Goal: Transaction & Acquisition: Download file/media

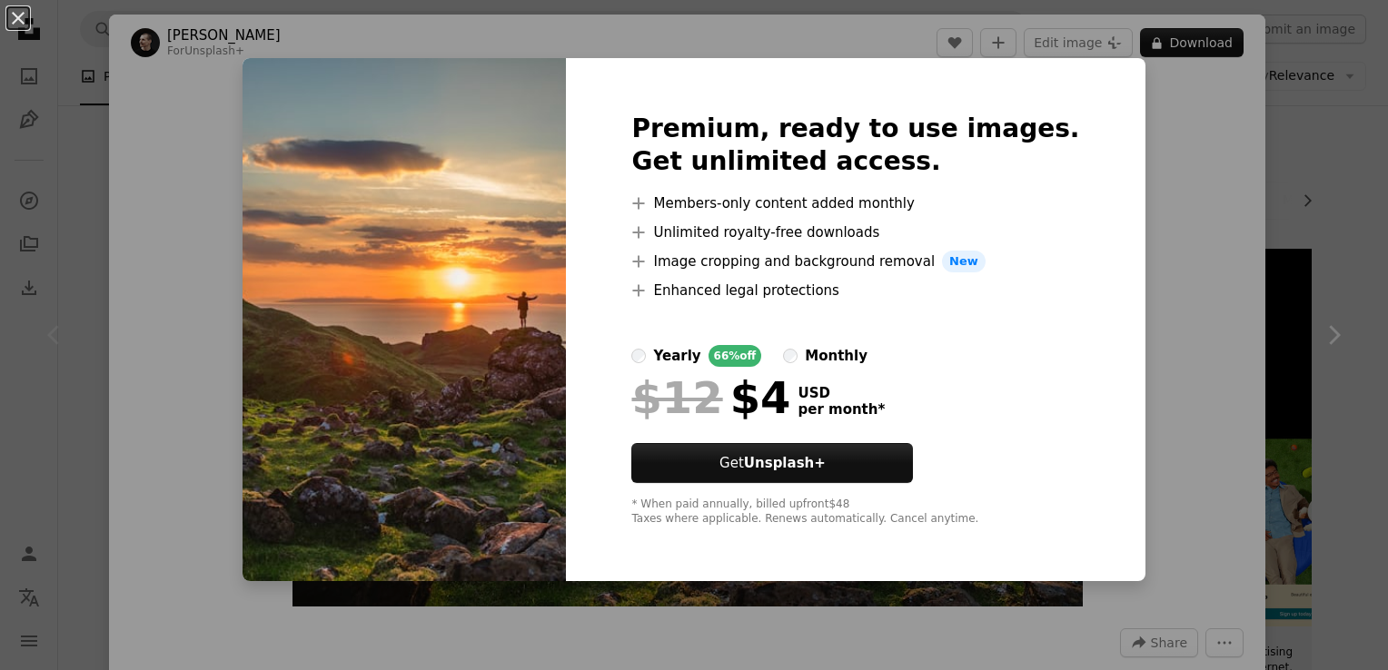
click at [1301, 159] on div "An X shape Premium, ready to use images. Get unlimited access. A plus sign Memb…" at bounding box center [694, 335] width 1388 height 670
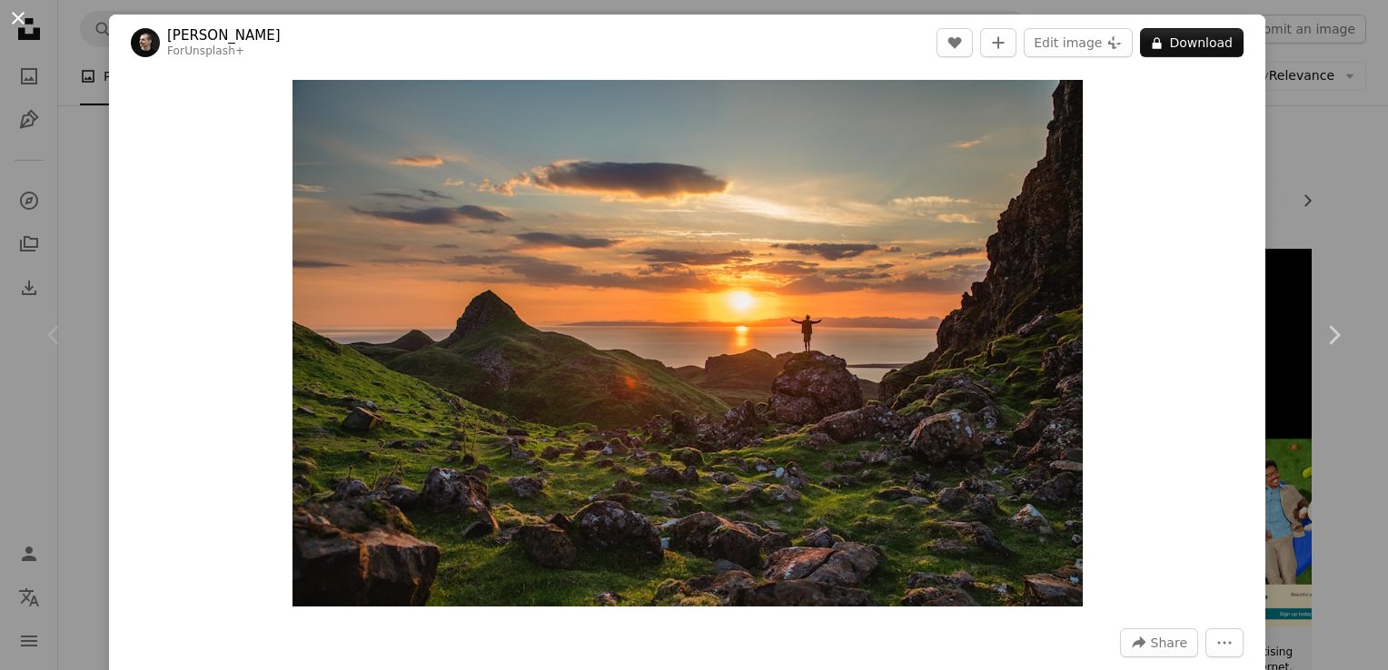
click at [10, 12] on button "An X shape" at bounding box center [18, 18] width 22 height 22
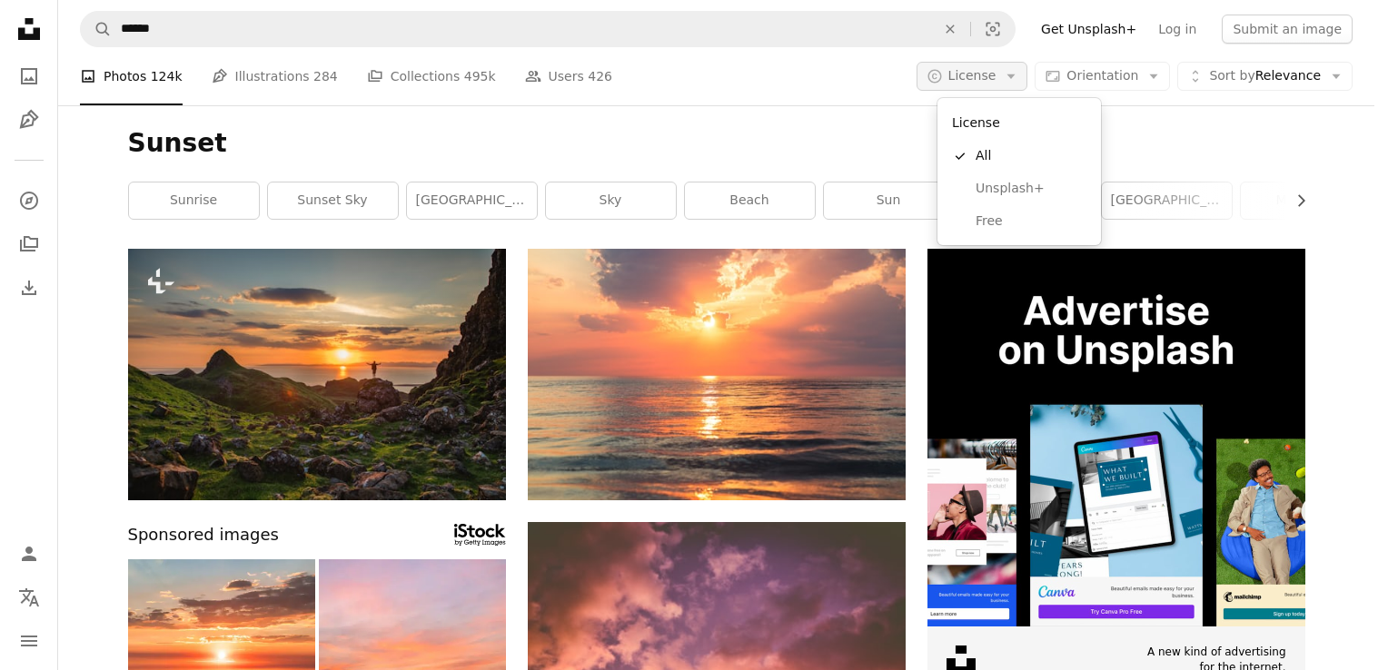
click at [1027, 84] on button "A copyright icon © License Arrow down" at bounding box center [972, 76] width 112 height 29
click at [1010, 223] on span "Free" at bounding box center [1030, 221] width 111 height 18
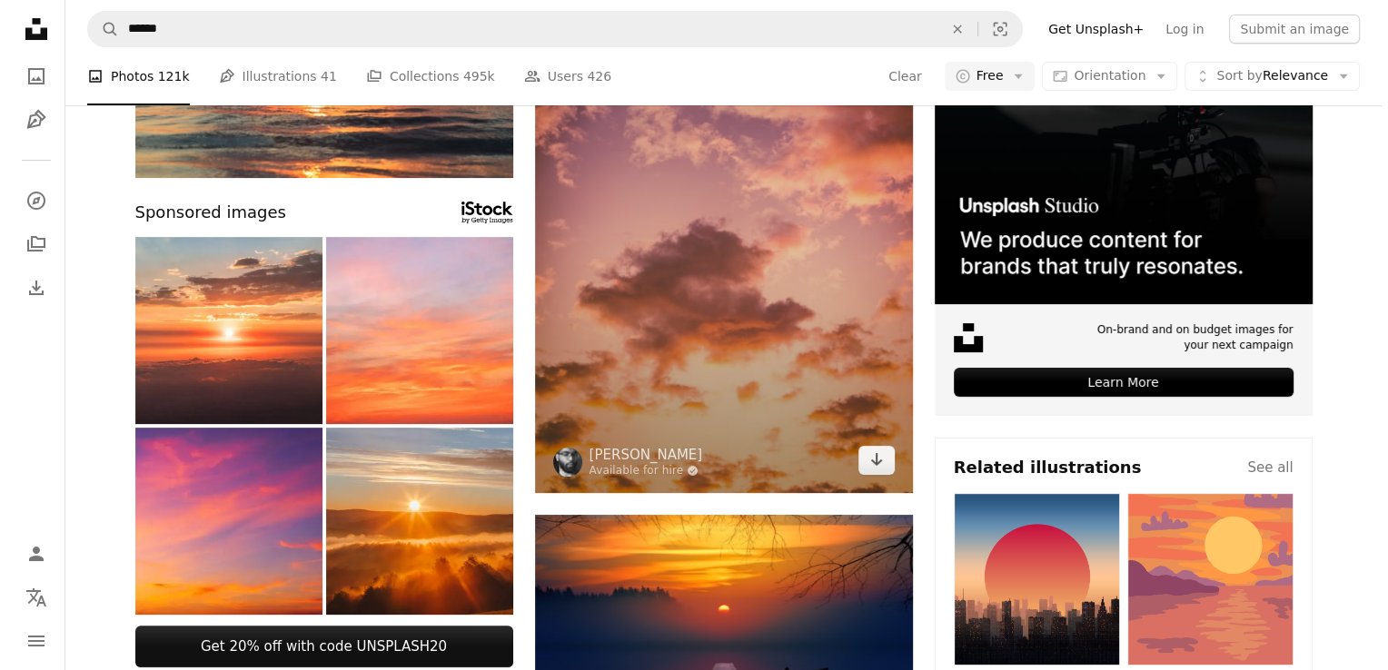
scroll to position [327, 0]
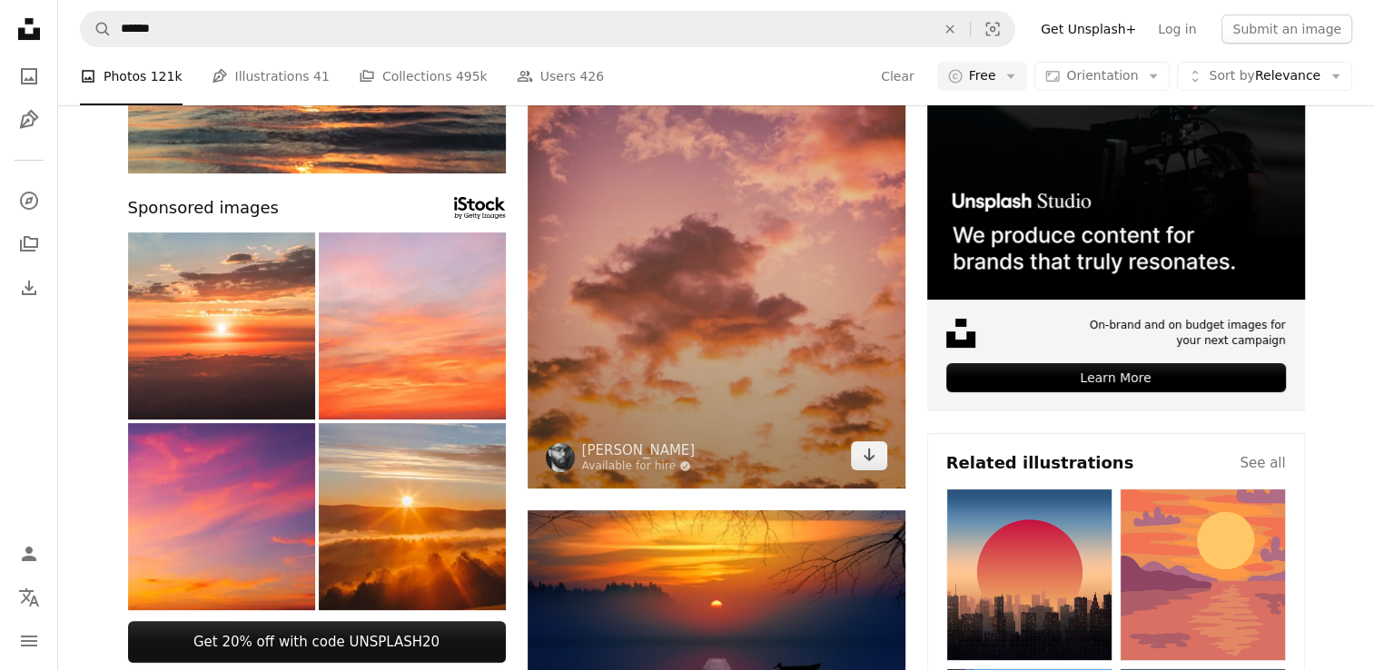
click at [792, 285] on img at bounding box center [717, 205] width 378 height 567
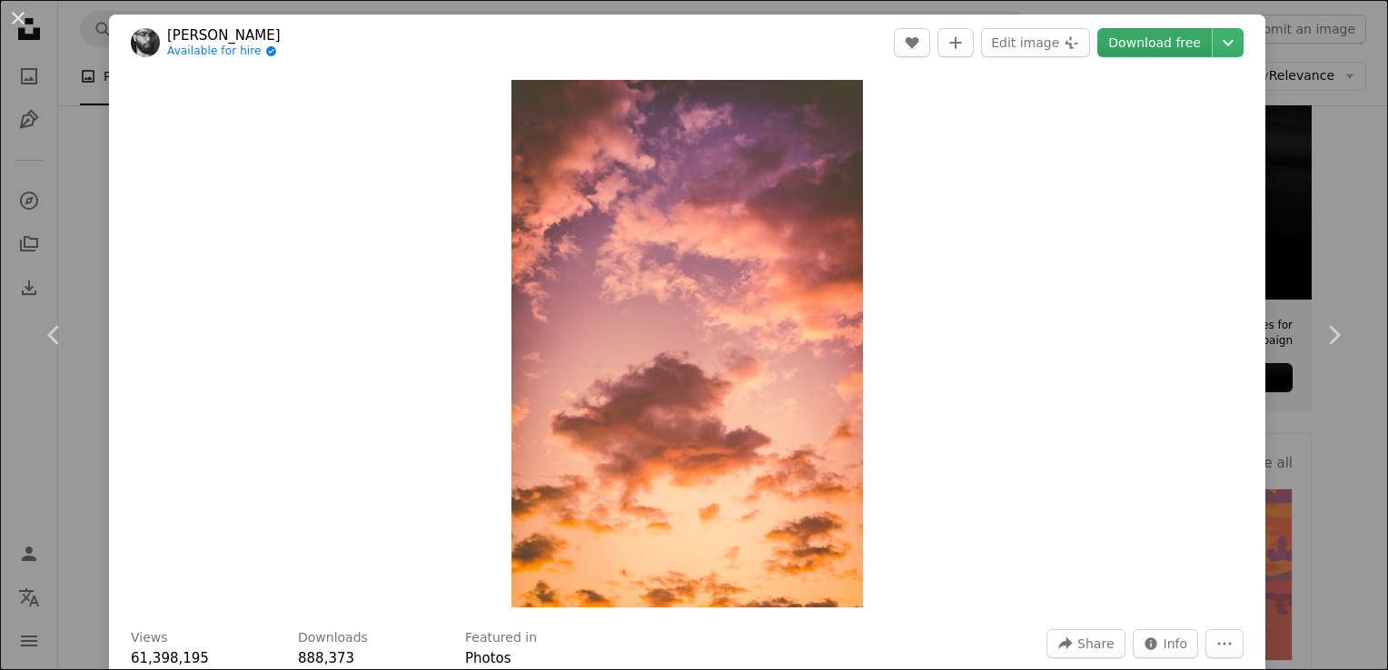
click at [1128, 46] on link "Download free" at bounding box center [1154, 42] width 114 height 29
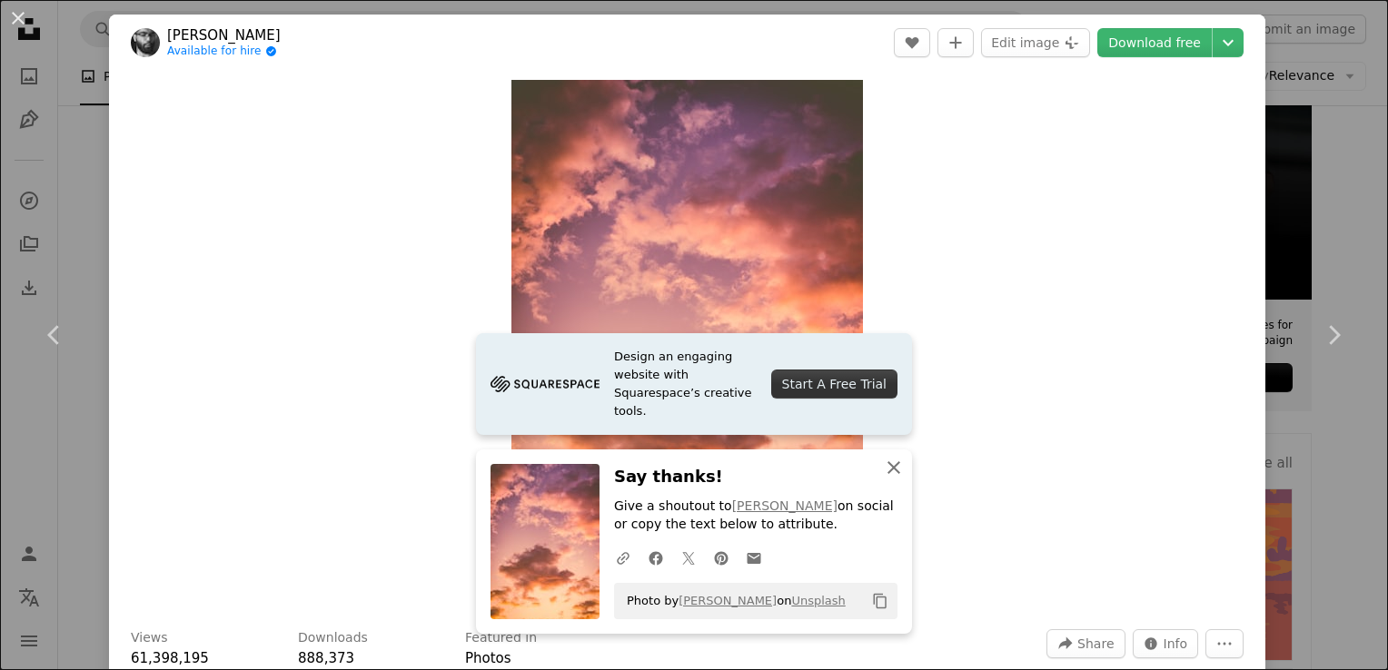
click at [898, 470] on button "An X shape Close" at bounding box center [893, 467] width 36 height 36
